Goal: Task Accomplishment & Management: Complete application form

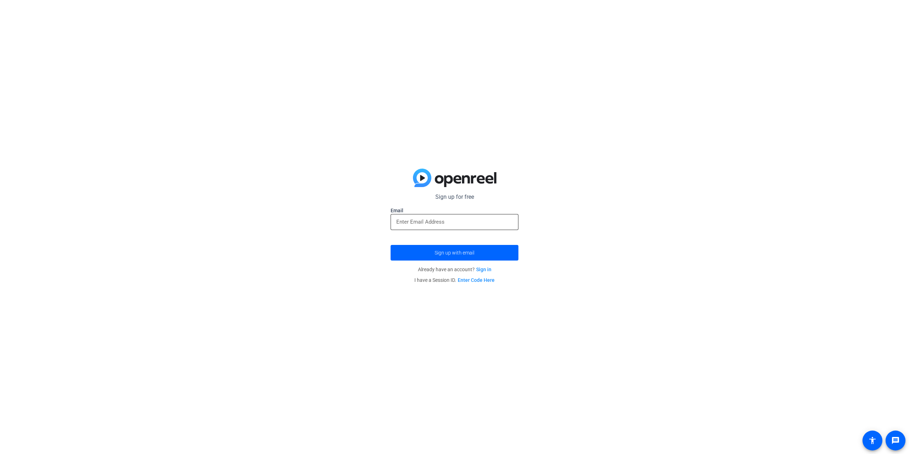
click at [465, 223] on input "email" at bounding box center [454, 222] width 117 height 9
click at [468, 253] on span "Sign up with email" at bounding box center [455, 253] width 40 height 0
click at [459, 231] on div at bounding box center [455, 234] width 128 height 8
click at [450, 217] on div at bounding box center [454, 222] width 117 height 16
click at [436, 225] on input "email" at bounding box center [454, 222] width 117 height 9
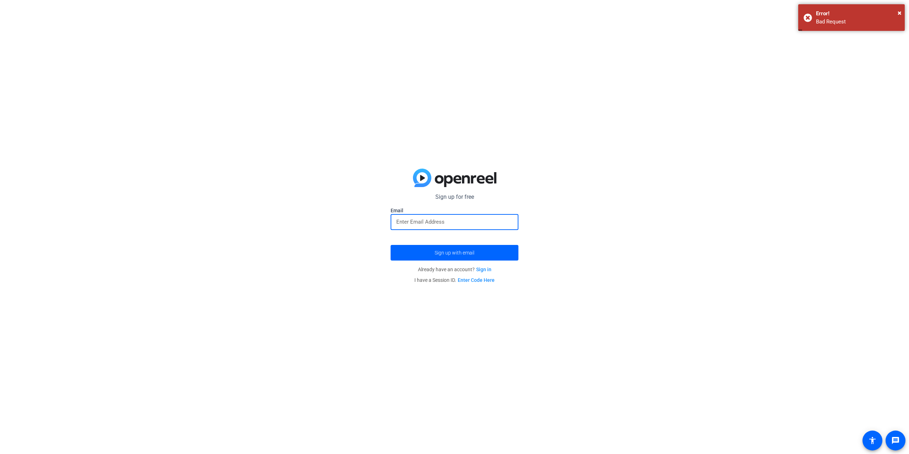
click at [436, 225] on input "email" at bounding box center [454, 222] width 117 height 9
type input "[EMAIL_ADDRESS][DOMAIN_NAME]"
click at [391, 245] on button "Sign up with email" at bounding box center [455, 253] width 128 height 16
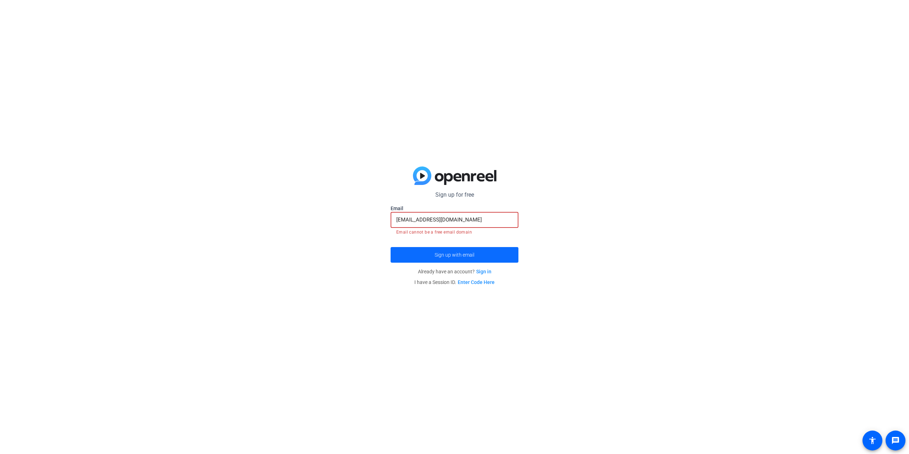
click at [446, 251] on span "submit" at bounding box center [455, 255] width 128 height 17
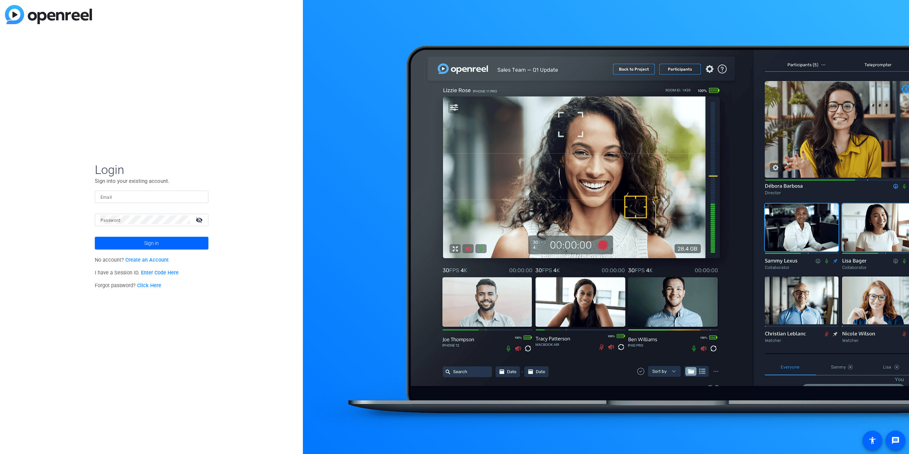
click at [143, 261] on link "Create an Account" at bounding box center [146, 260] width 43 height 6
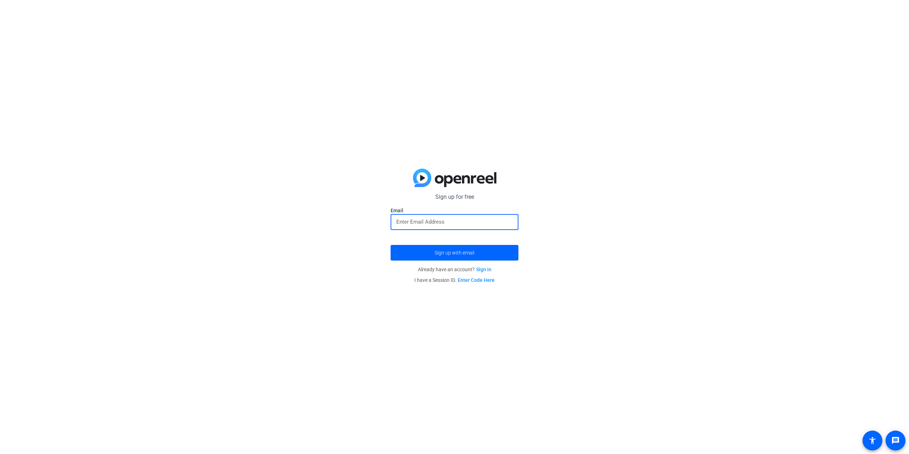
click at [432, 218] on input "email" at bounding box center [454, 222] width 117 height 9
type input "a.abolghasemi1995@gmail.com"
click at [391, 245] on button "Sign up with email" at bounding box center [455, 253] width 128 height 16
